Goal: Task Accomplishment & Management: Use online tool/utility

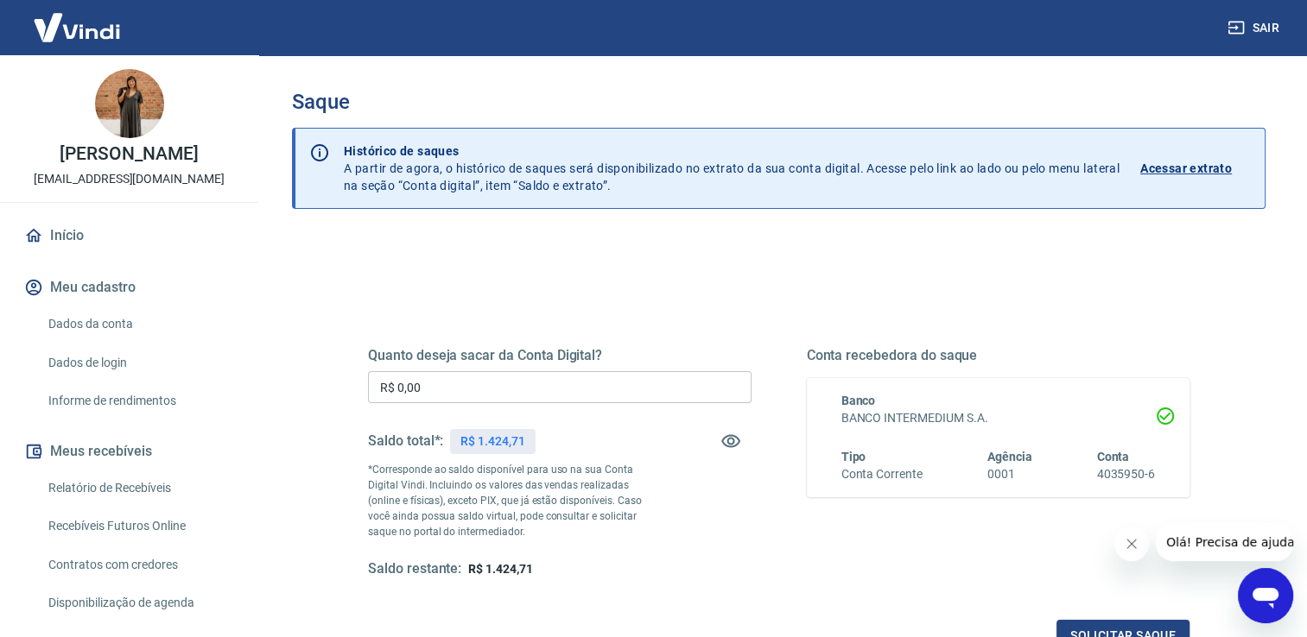
click at [426, 370] on div "Quanto deseja sacar da Conta Digital? R$ 0,00 ​ Saldo total*: R$ 1.424,71 *Corr…" at bounding box center [559, 462] width 383 height 231
click at [437, 382] on input "R$ 0,00" at bounding box center [559, 387] width 383 height 32
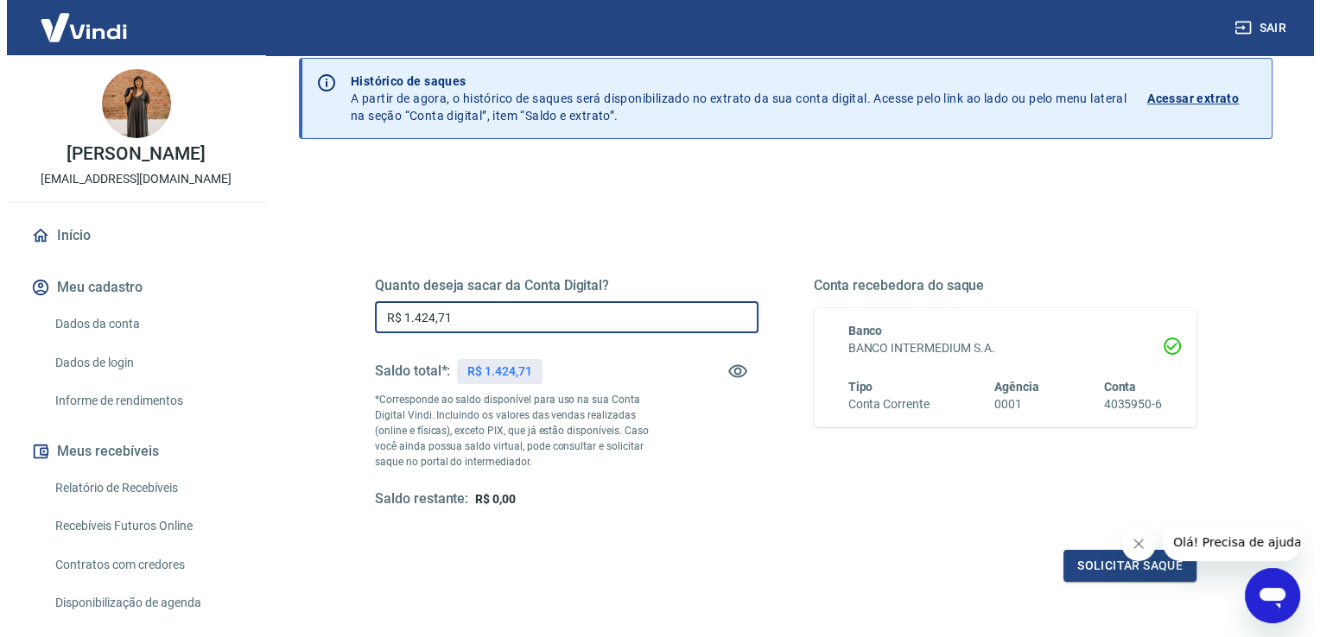
scroll to position [173, 0]
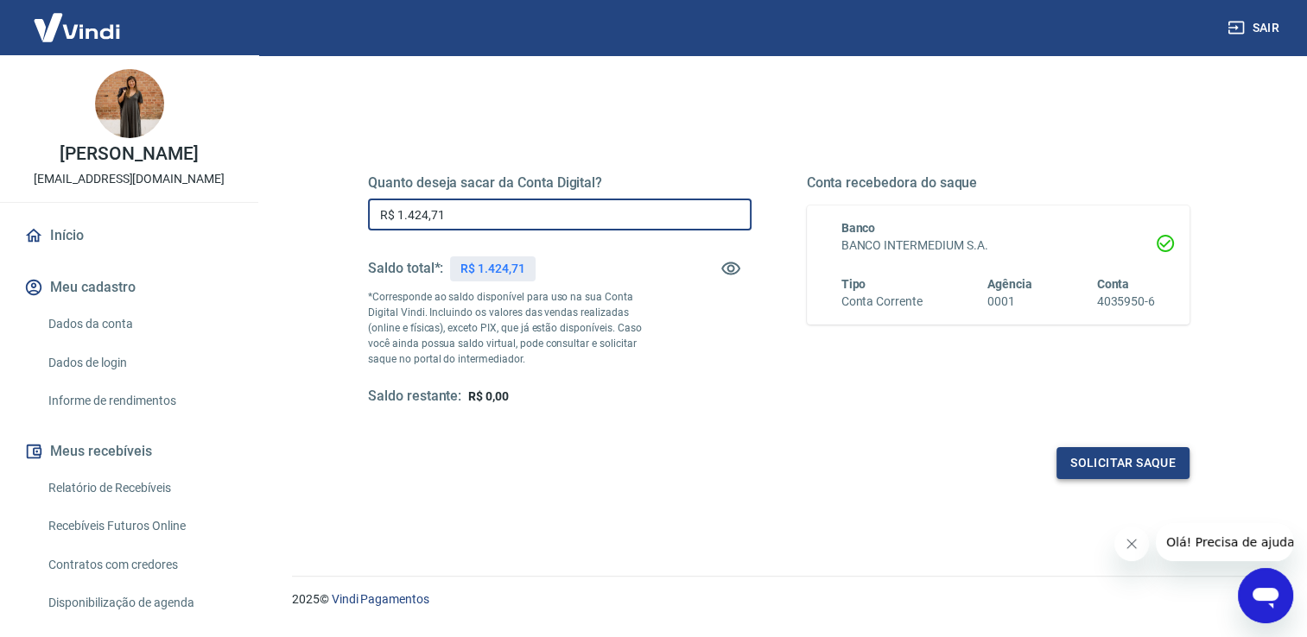
type input "R$ 1.424,71"
click at [1116, 448] on button "Solicitar saque" at bounding box center [1122, 463] width 133 height 32
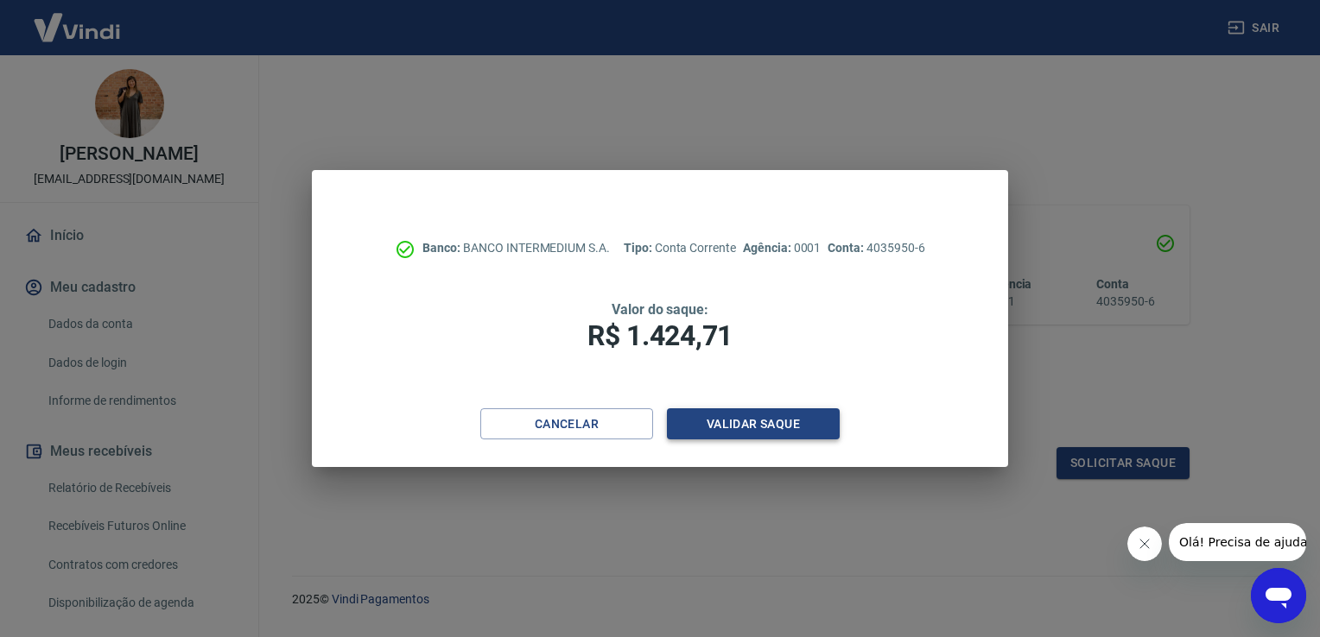
click at [794, 431] on button "Validar saque" at bounding box center [753, 424] width 173 height 32
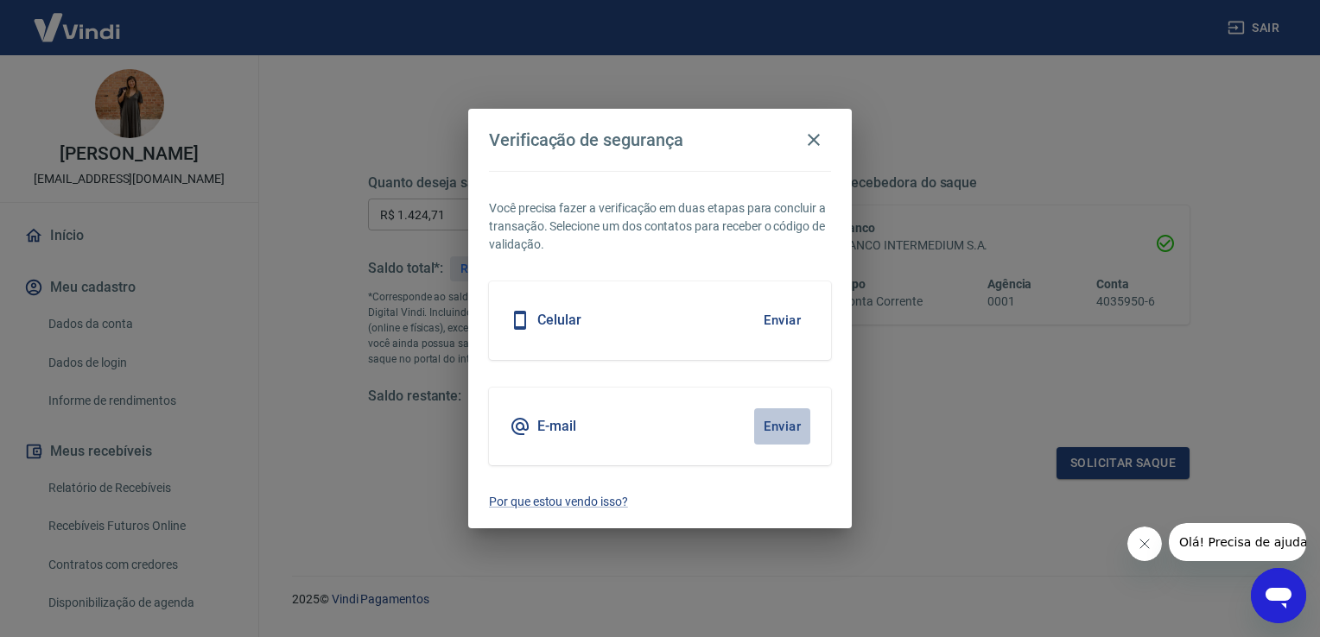
drag, startPoint x: 774, startPoint y: 428, endPoint x: 811, endPoint y: 400, distance: 46.8
click at [774, 428] on button "Enviar" at bounding box center [782, 426] width 56 height 36
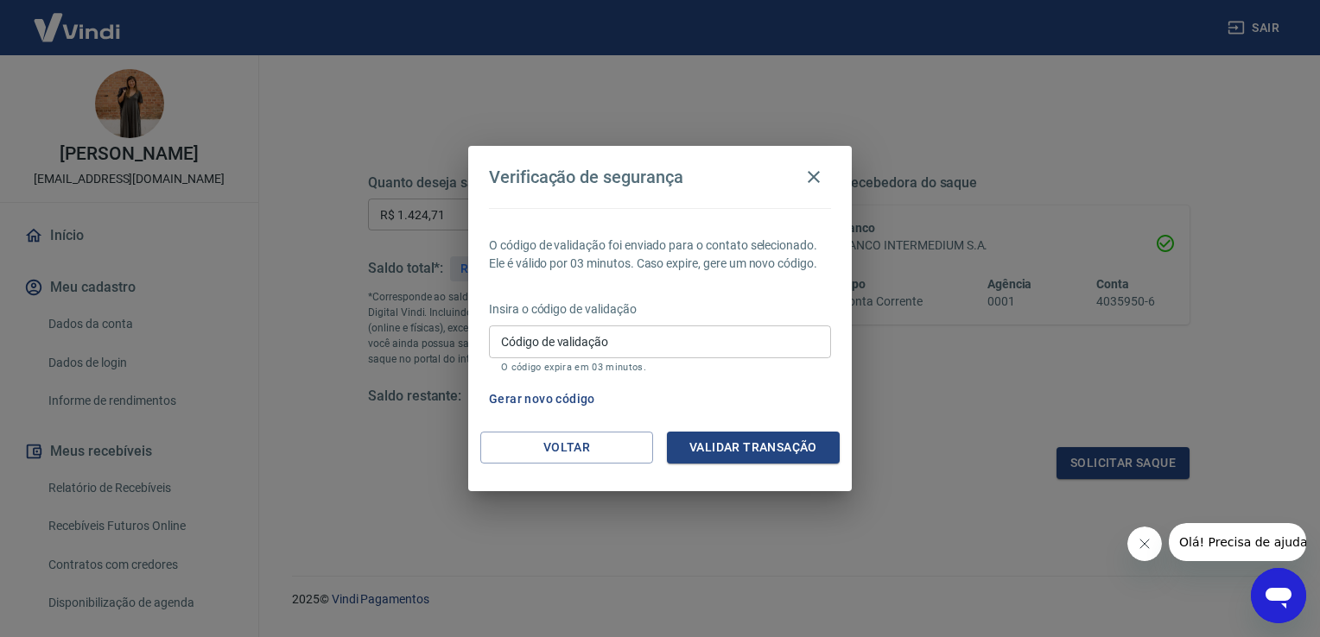
click at [735, 353] on input "Código de validação" at bounding box center [660, 342] width 342 height 32
type input "571887"
click at [765, 447] on button "Validar transação" at bounding box center [753, 448] width 173 height 32
